Goal: Navigation & Orientation: Find specific page/section

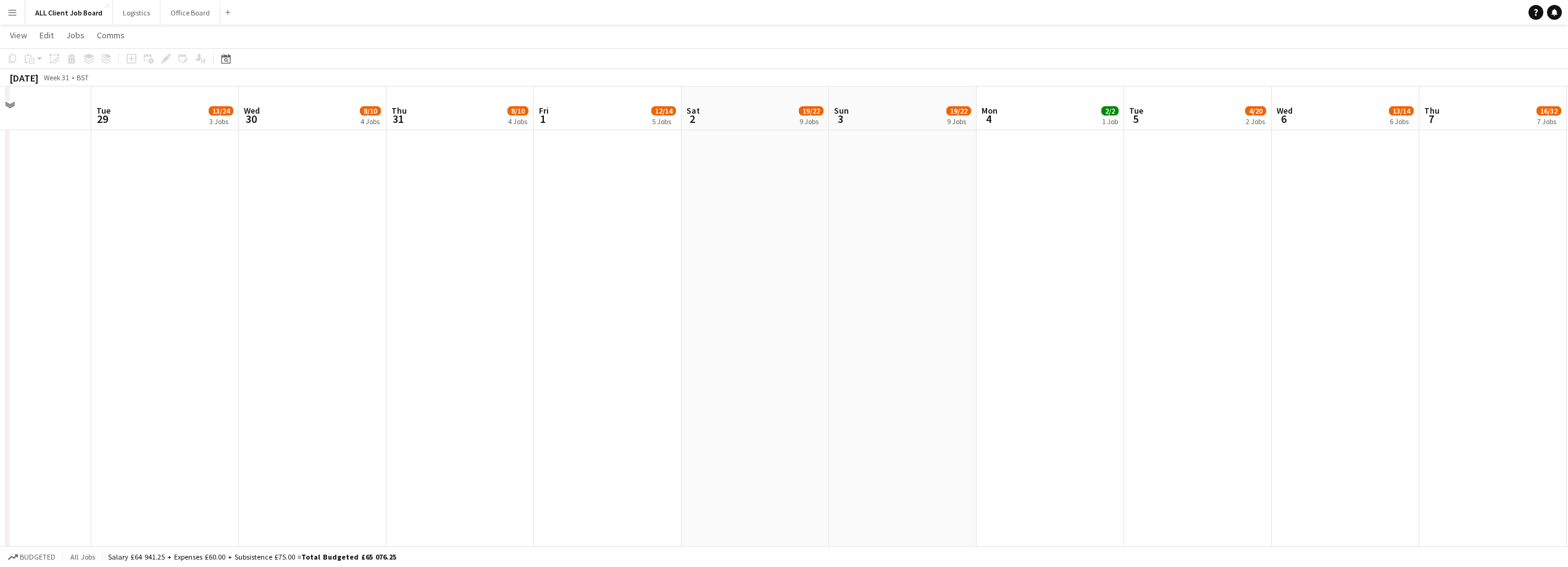
scroll to position [1517, 0]
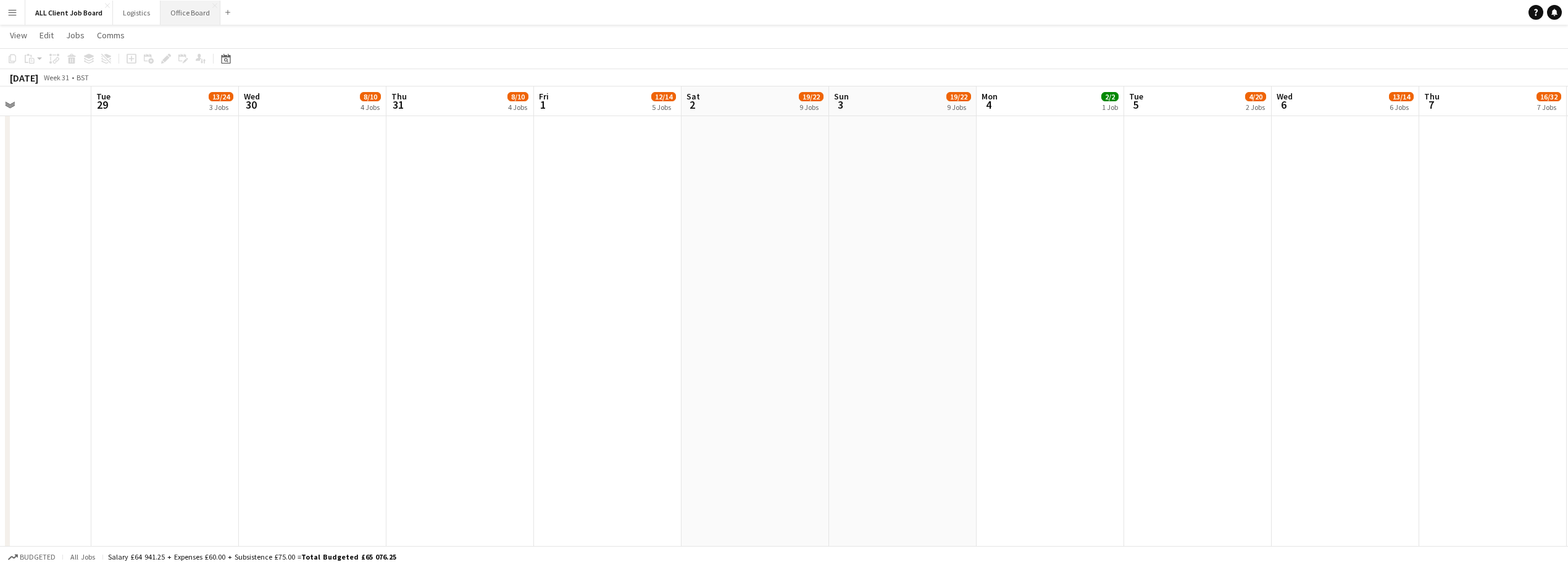
click at [165, 14] on button "Office Board Close" at bounding box center [190, 12] width 60 height 24
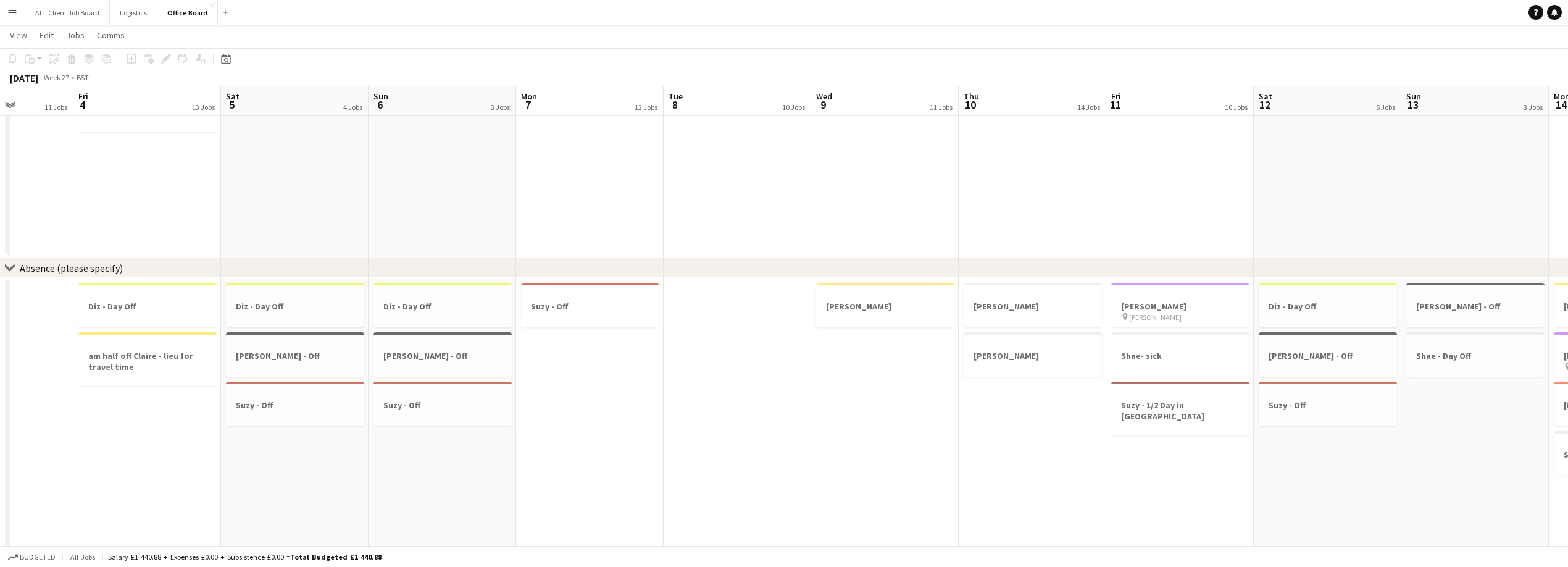
scroll to position [1457, 0]
